Goal: Information Seeking & Learning: Learn about a topic

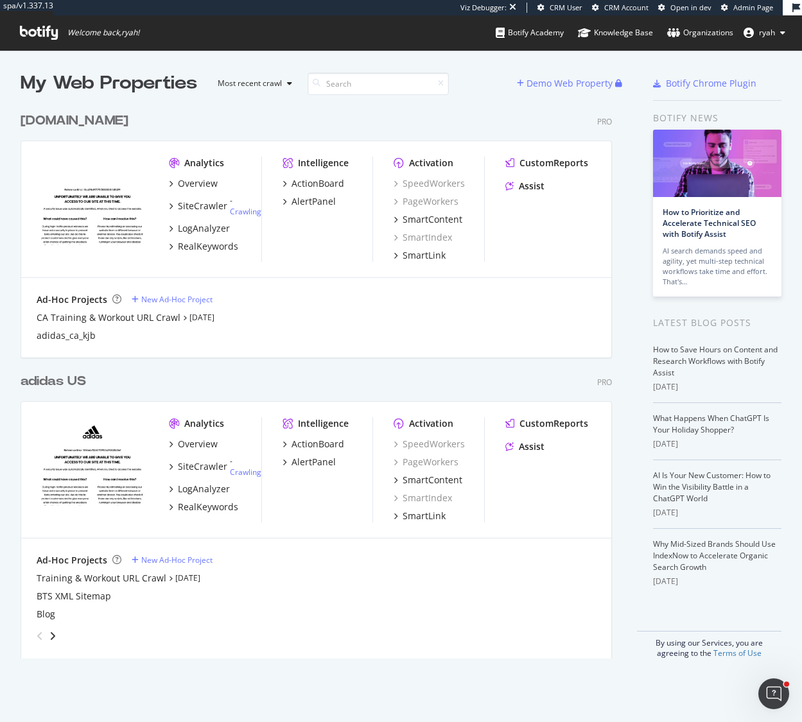
click at [57, 392] on div "adidas US Pro Analytics Overview SiteCrawler - Crawling LogAnalyzer RealKeyword…" at bounding box center [322, 508] width 602 height 302
click at [59, 384] on div "adidas US" at bounding box center [53, 381] width 65 height 19
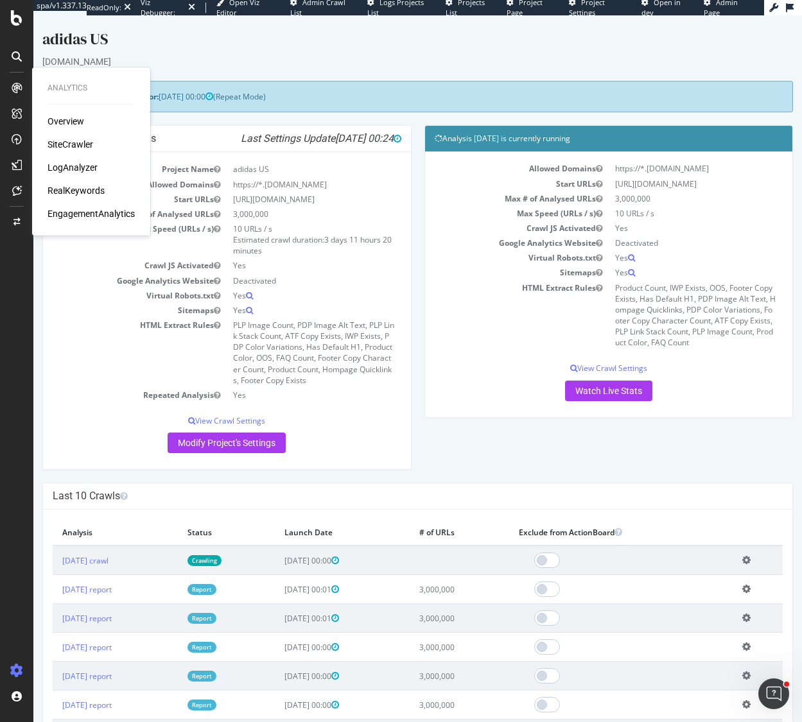
click at [75, 166] on div "LogAnalyzer" at bounding box center [73, 167] width 50 height 13
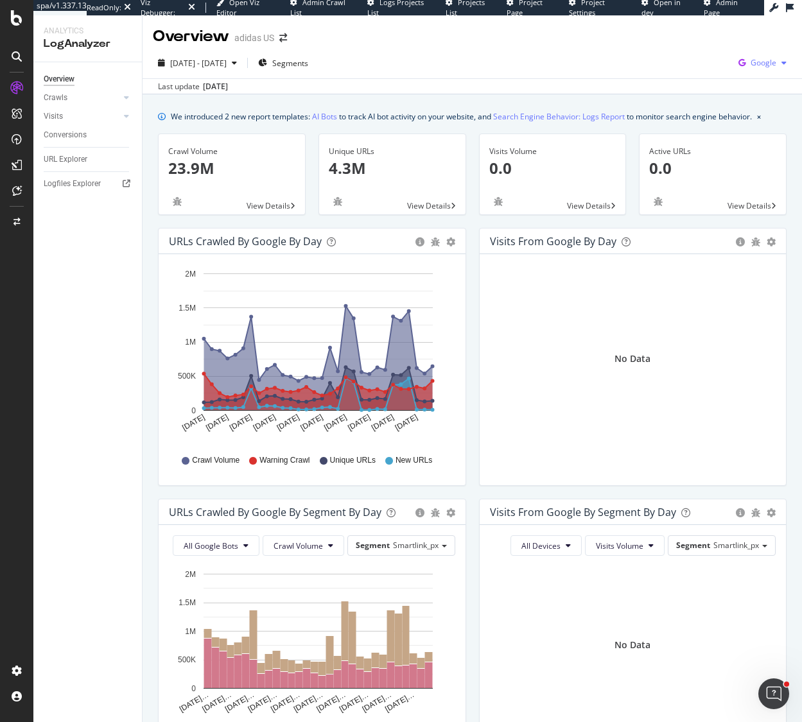
click at [786, 62] on icon "button" at bounding box center [783, 63] width 5 height 8
click at [690, 76] on span "OpenAI" at bounding box center [699, 75] width 48 height 12
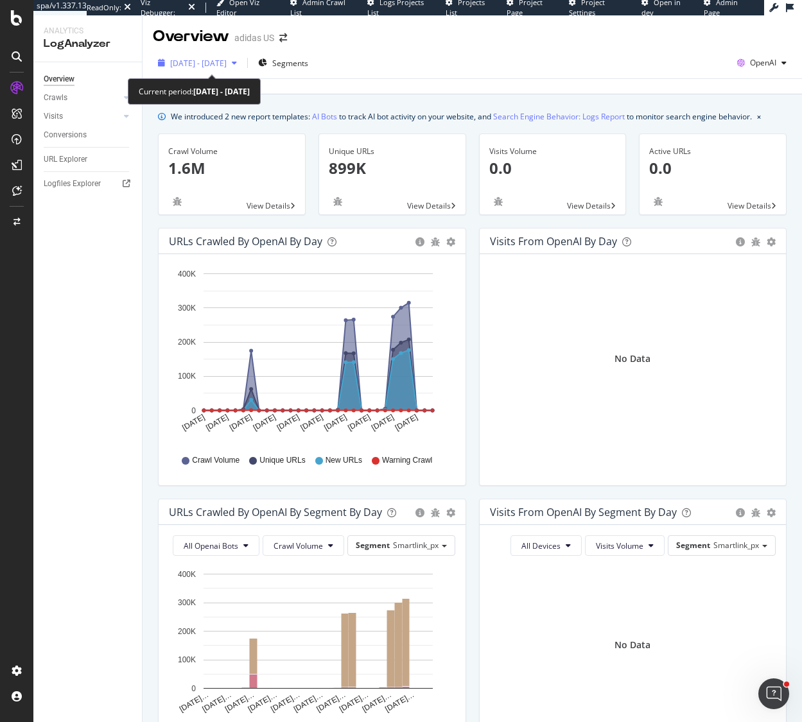
click at [237, 61] on icon "button" at bounding box center [234, 63] width 5 height 8
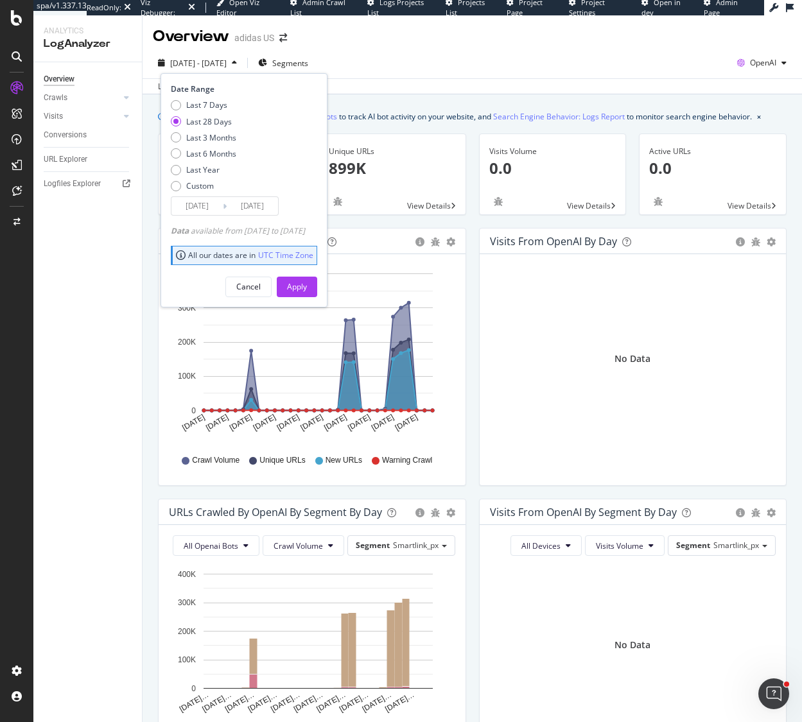
click at [198, 207] on input "[DATE]" at bounding box center [196, 206] width 51 height 18
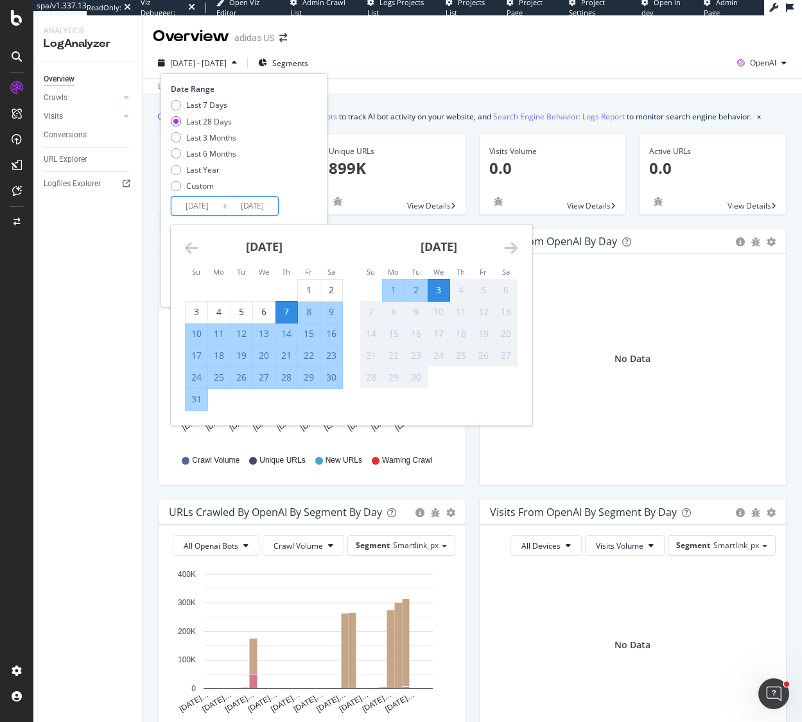
click at [195, 245] on icon "Move backward to switch to the previous month." at bounding box center [191, 247] width 13 height 15
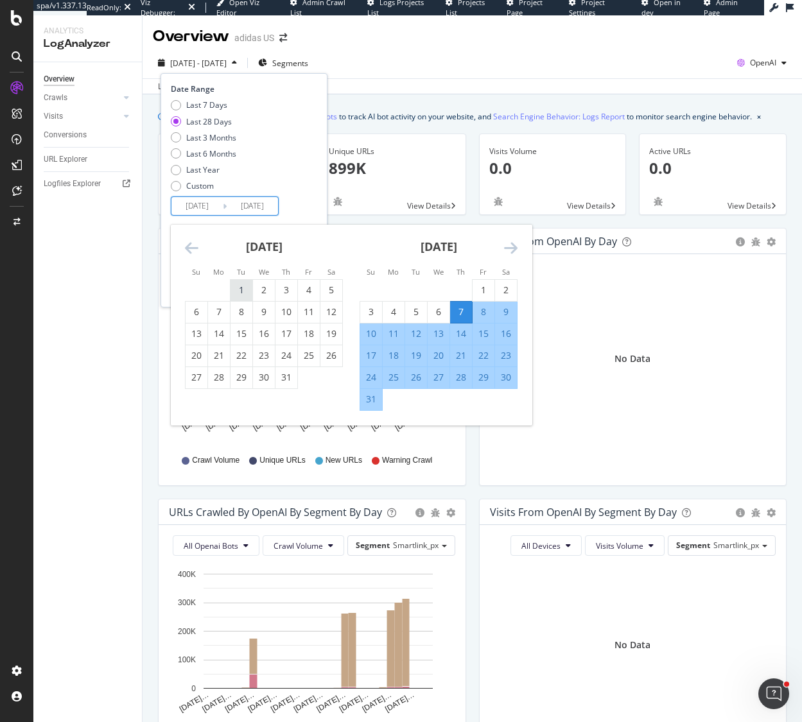
click at [241, 287] on div "1" at bounding box center [241, 290] width 22 height 13
type input "[DATE]"
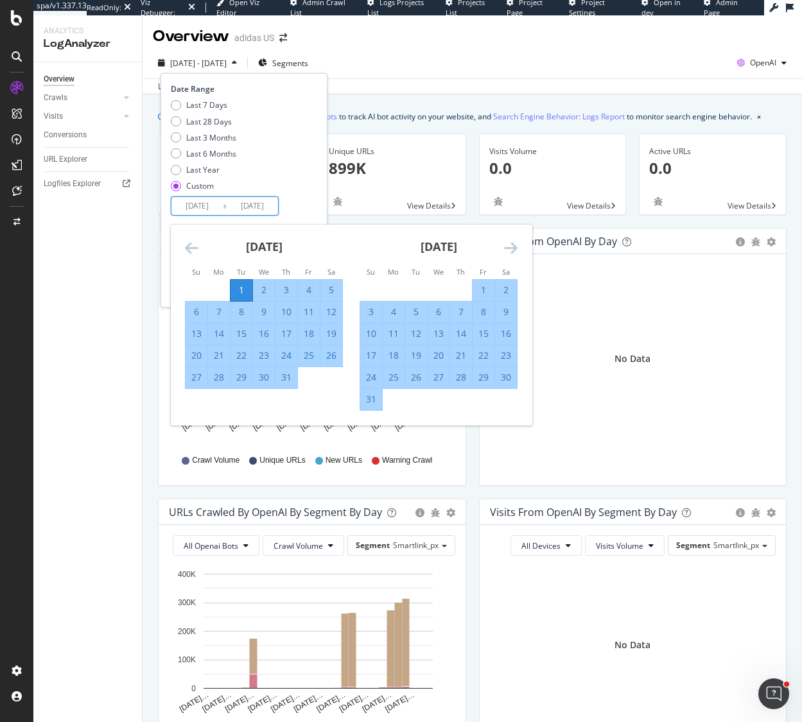
click at [514, 245] on icon "Move forward to switch to the next month." at bounding box center [510, 247] width 13 height 15
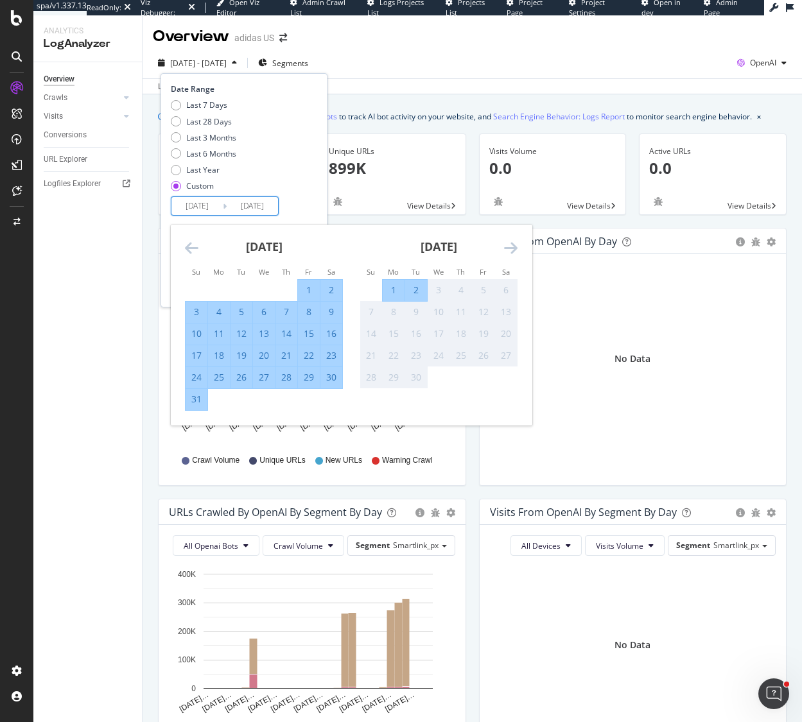
click at [314, 207] on div "Date Range Last 7 Days Last 28 Days Last 3 Months Last 6 Months Last Year Custo…" at bounding box center [242, 149] width 143 height 132
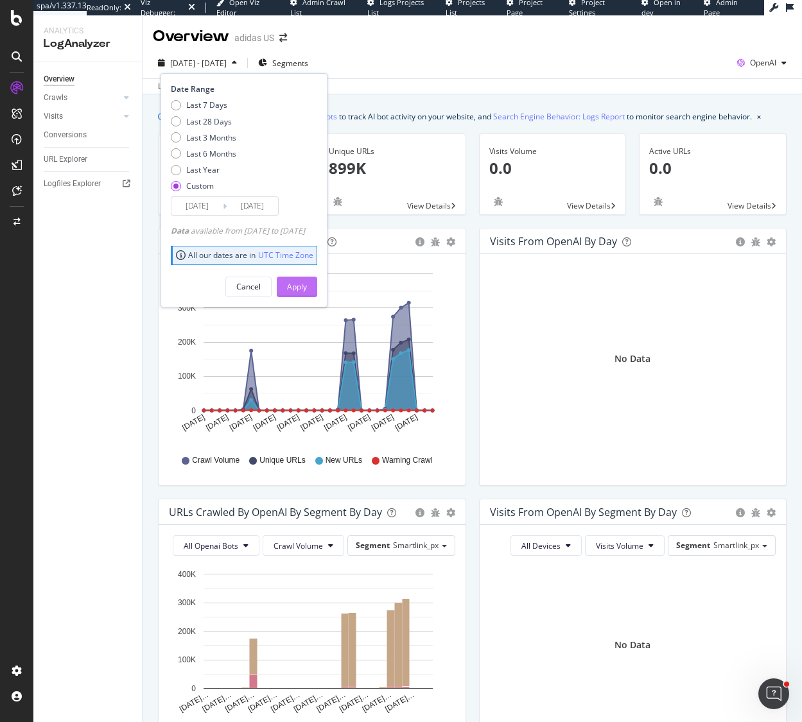
click at [307, 295] on div "Apply" at bounding box center [297, 286] width 20 height 19
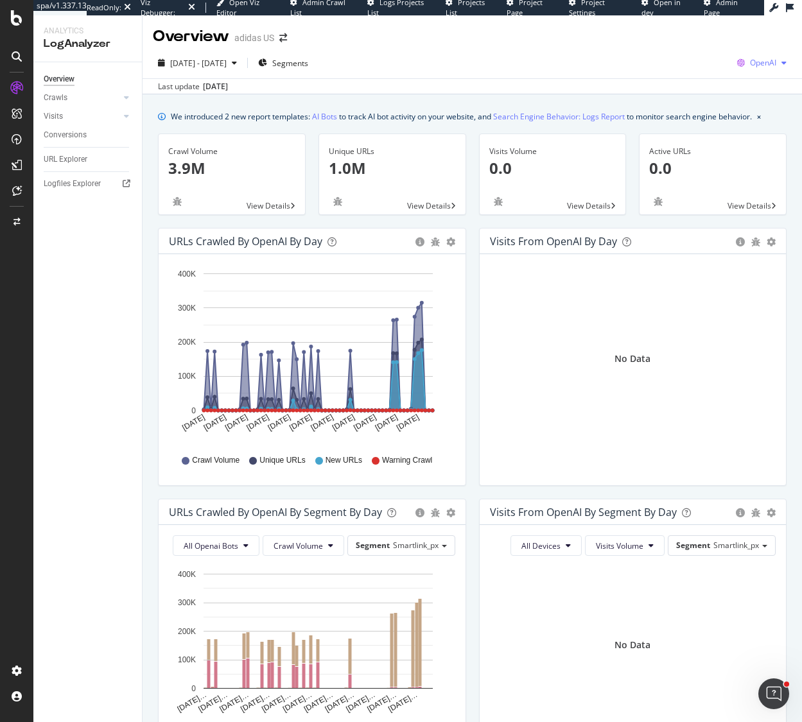
click at [755, 64] on span "OpenAI" at bounding box center [763, 62] width 26 height 11
click at [708, 94] on span "Other AI Bots" at bounding box center [697, 99] width 48 height 12
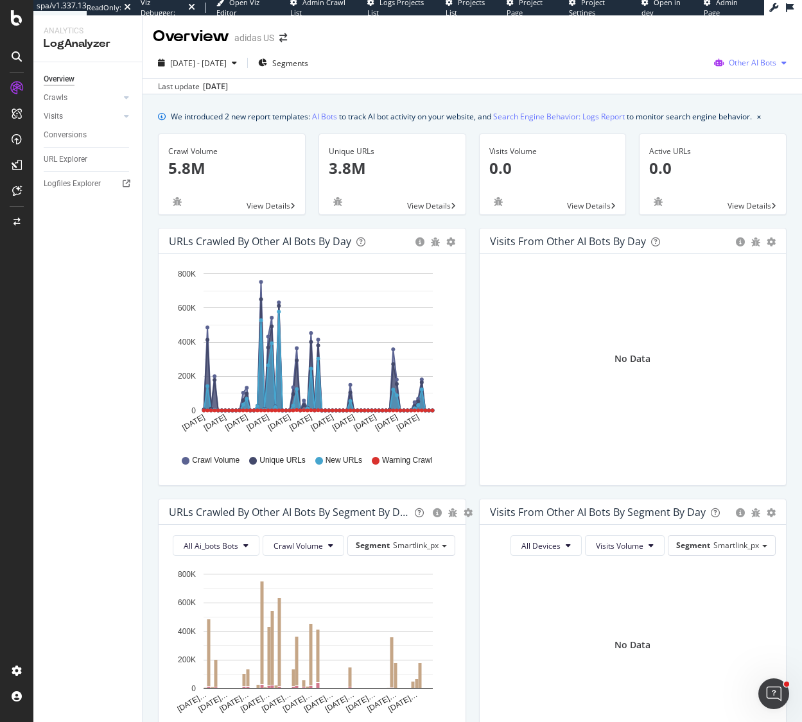
click at [754, 61] on span "Other AI Bots" at bounding box center [753, 62] width 48 height 11
click at [392, 33] on div "Overview adidas US" at bounding box center [472, 31] width 659 height 32
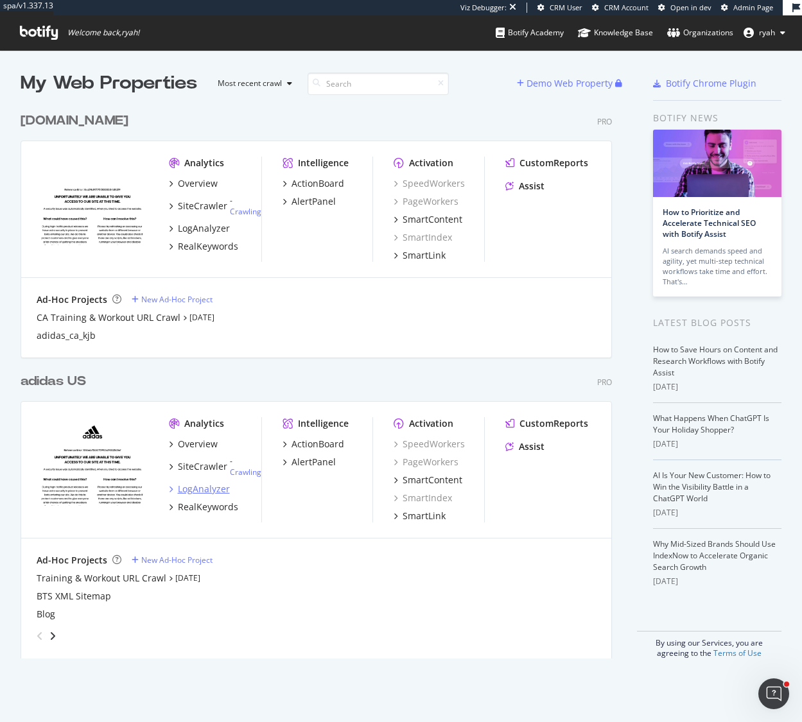
click at [202, 487] on div "LogAnalyzer" at bounding box center [204, 489] width 52 height 13
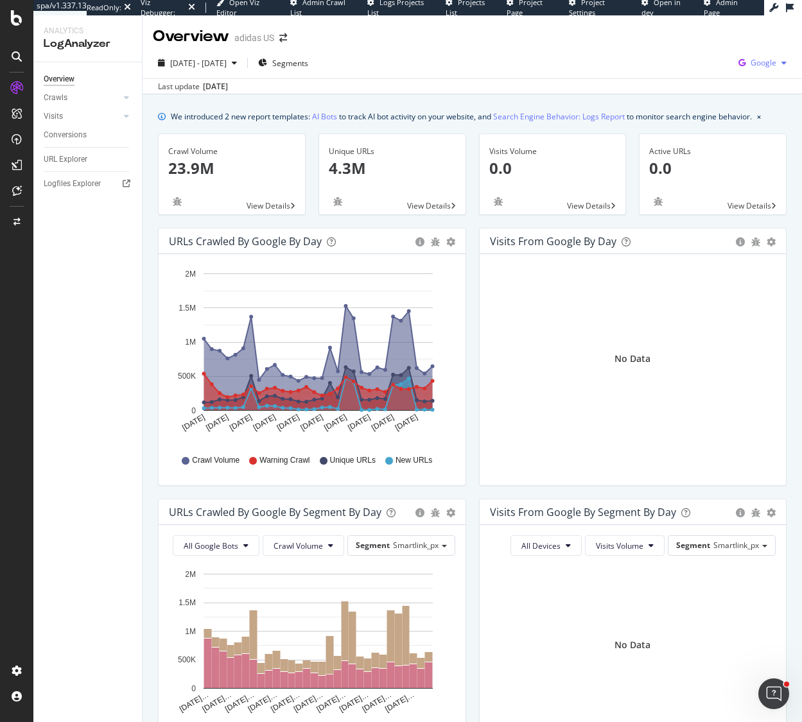
drag, startPoint x: 758, startPoint y: 58, endPoint x: 761, endPoint y: 73, distance: 14.5
click at [759, 60] on span "Google" at bounding box center [763, 62] width 26 height 11
click at [693, 77] on span "OpenAI" at bounding box center [699, 75] width 48 height 12
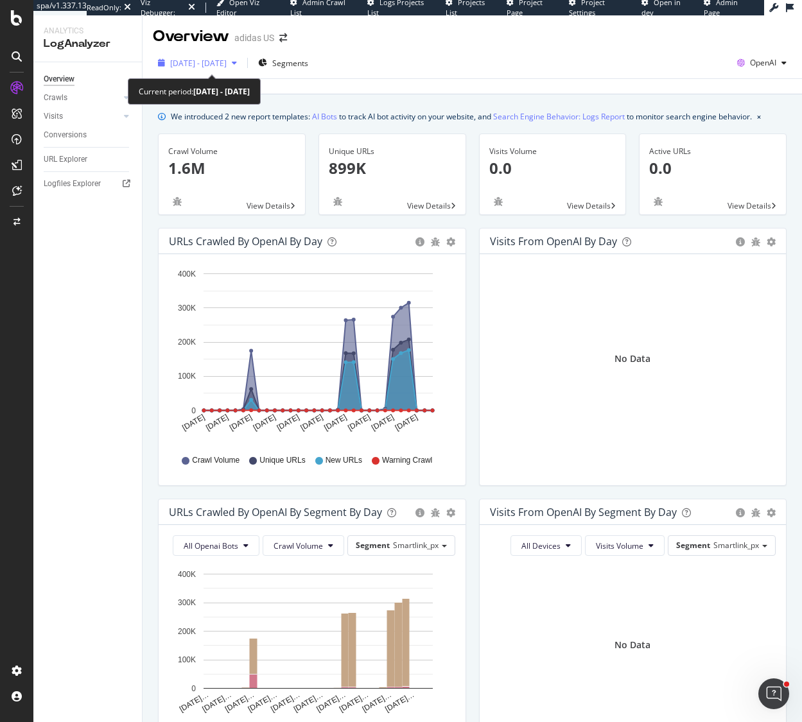
click at [227, 64] on span "[DATE] - [DATE]" at bounding box center [198, 63] width 56 height 11
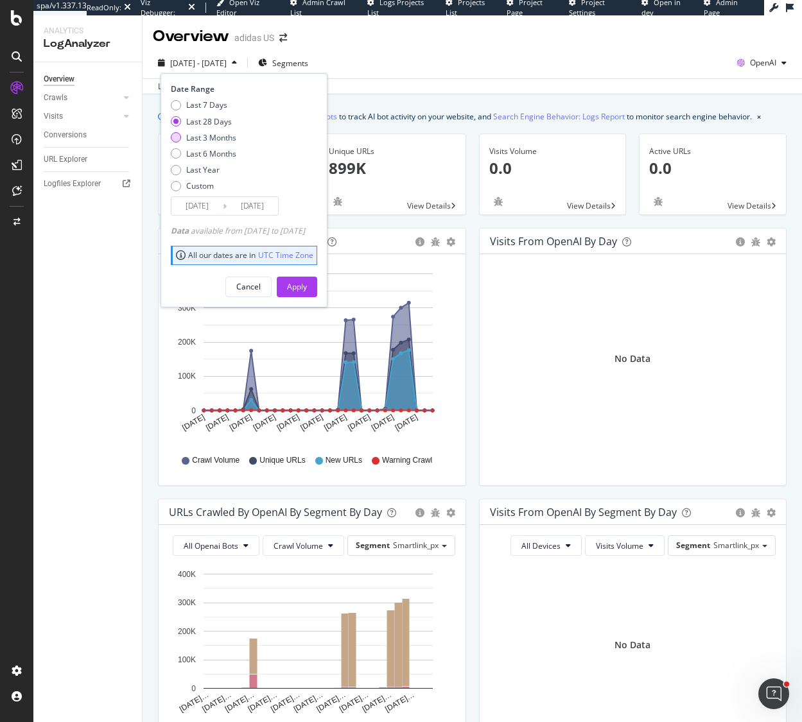
click at [212, 141] on div "Last 3 Months" at bounding box center [211, 137] width 50 height 11
click at [203, 204] on input "[DATE]" at bounding box center [196, 206] width 51 height 18
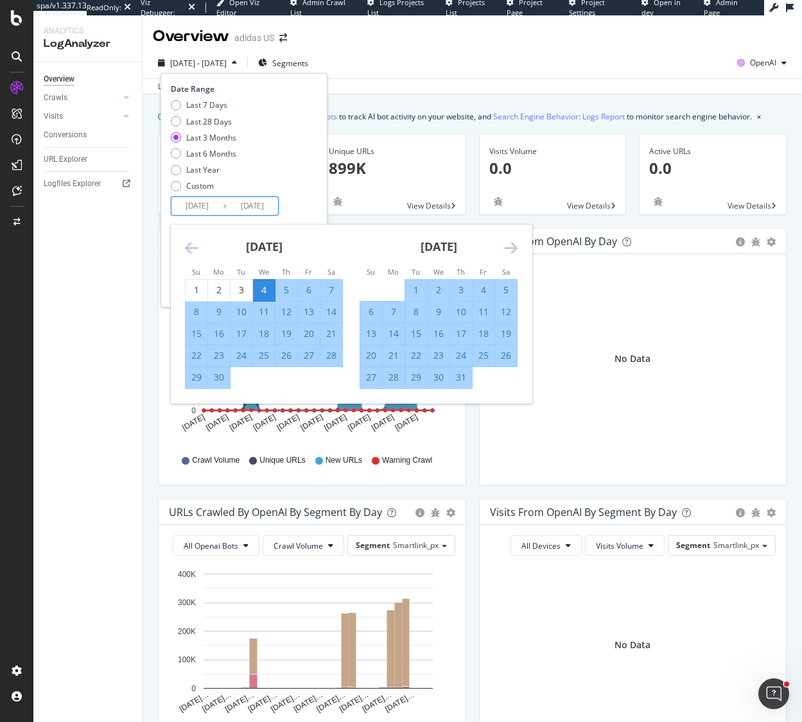
click at [186, 246] on icon "Move backward to switch to the previous month." at bounding box center [191, 247] width 13 height 15
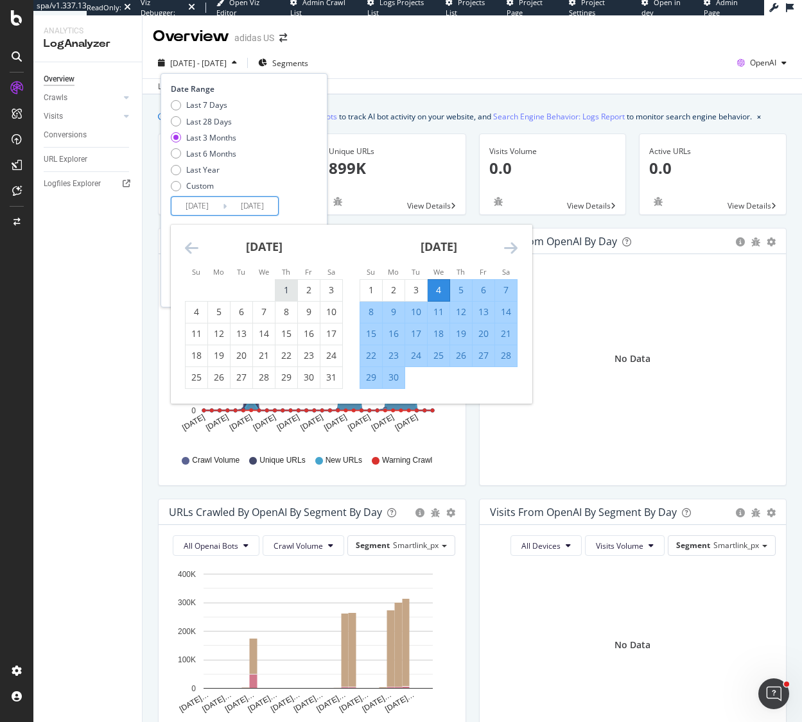
click at [282, 290] on div "1" at bounding box center [286, 290] width 22 height 13
type input "[DATE]"
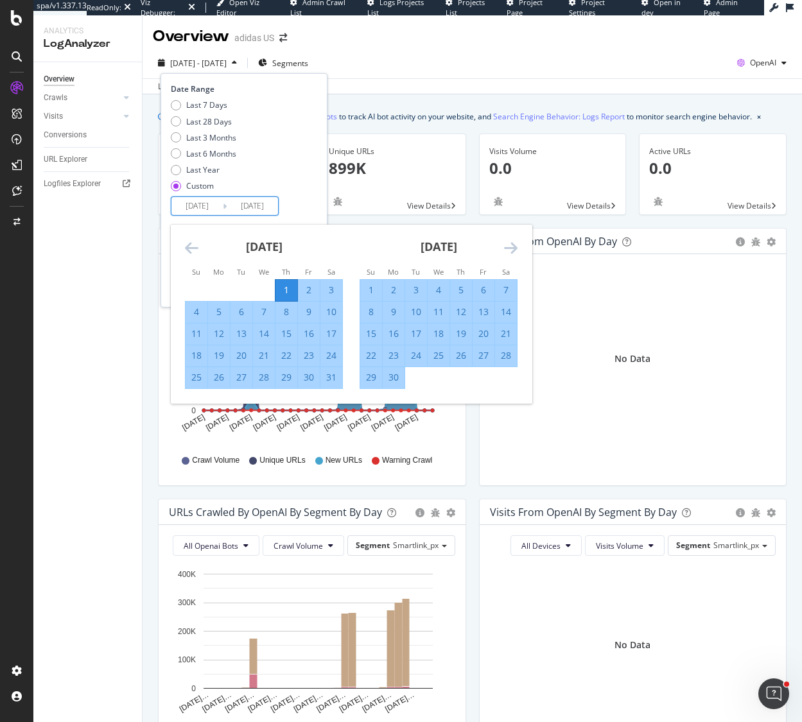
drag, startPoint x: 286, startPoint y: 288, endPoint x: 305, endPoint y: 279, distance: 20.4
click at [286, 288] on div "1" at bounding box center [286, 290] width 22 height 13
type input "[DATE]"
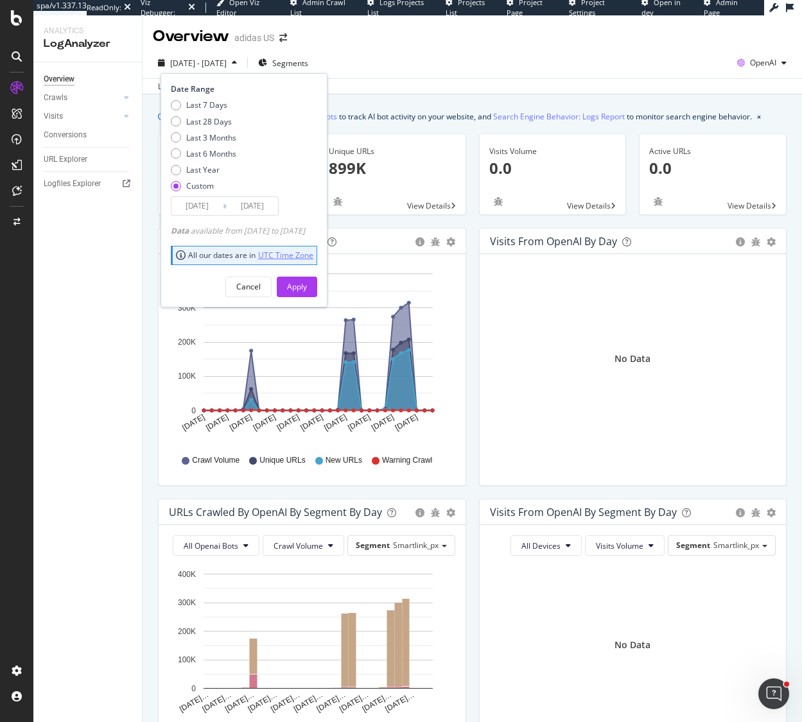
click at [260, 250] on link "UTC Time Zone" at bounding box center [285, 255] width 55 height 11
click at [198, 204] on input "[DATE]" at bounding box center [196, 206] width 51 height 18
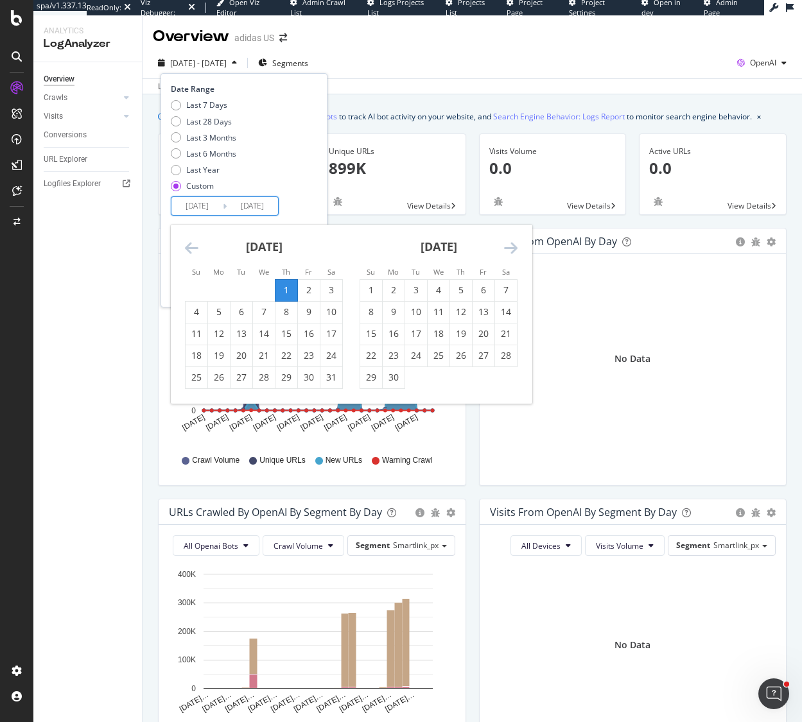
click at [512, 248] on icon "Move forward to switch to the next month." at bounding box center [510, 247] width 13 height 15
click at [416, 280] on div "1" at bounding box center [416, 290] width 22 height 21
type input "[DATE]"
click at [517, 250] on icon "Move forward to switch to the next month." at bounding box center [510, 247] width 13 height 15
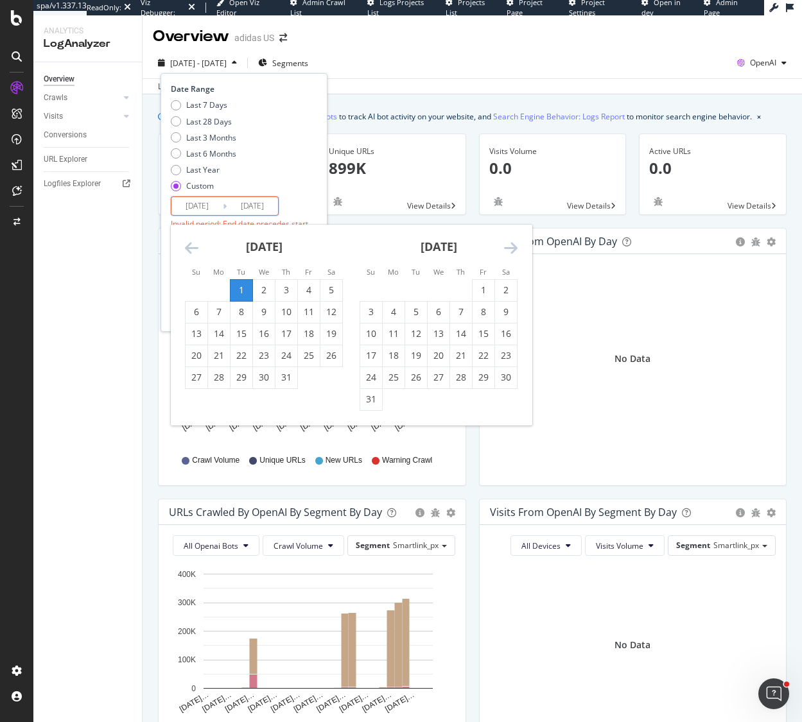
click at [510, 251] on icon "Move forward to switch to the next month." at bounding box center [510, 247] width 13 height 15
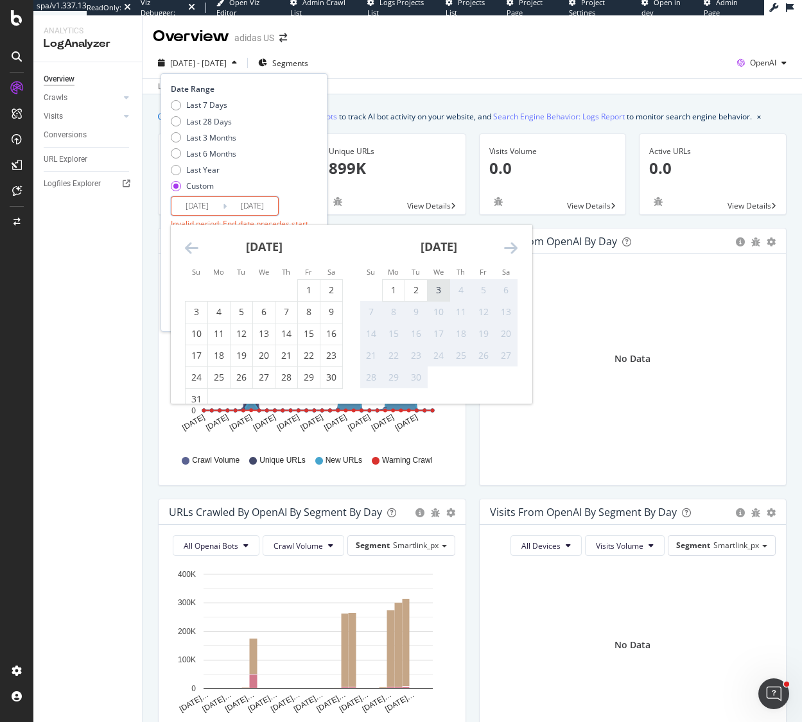
click at [442, 289] on div "3" at bounding box center [439, 290] width 22 height 13
type input "[DATE]"
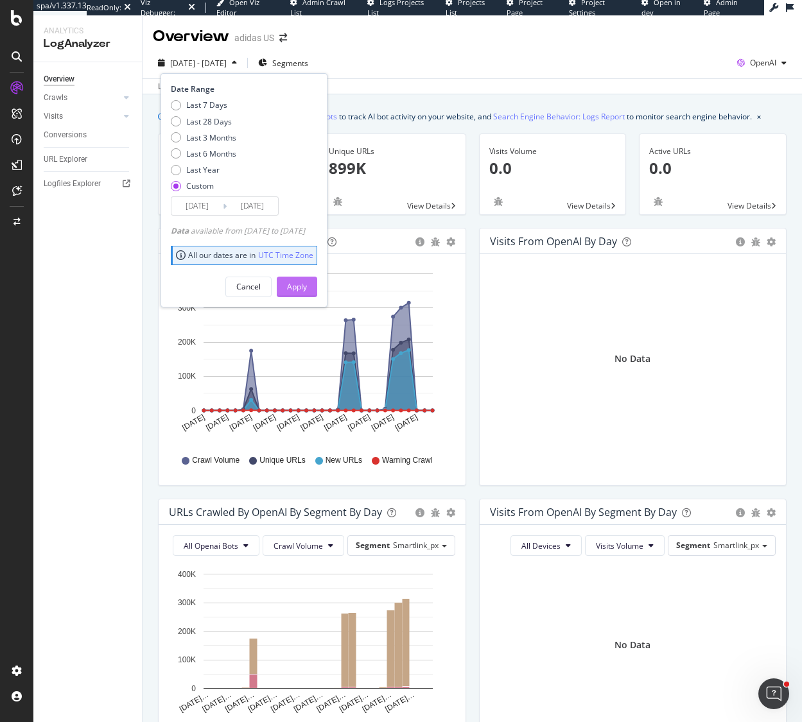
click at [307, 283] on div "Apply" at bounding box center [297, 286] width 20 height 11
